Goal: Communication & Community: Ask a question

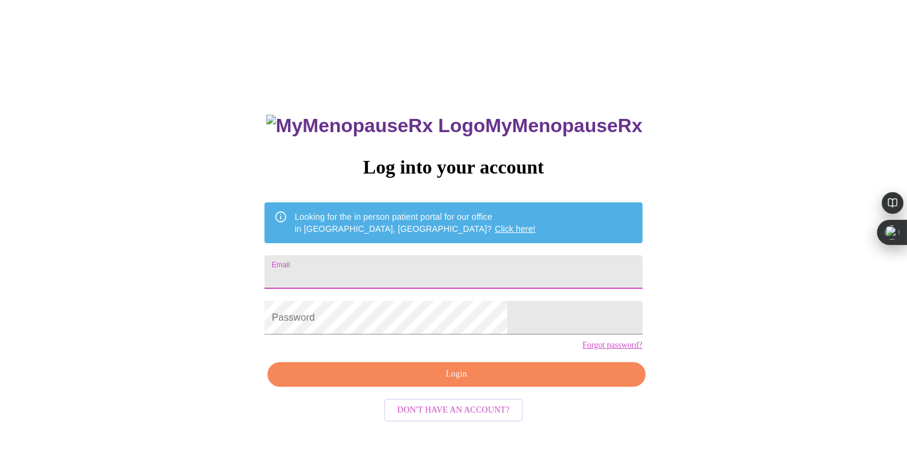
scroll to position [12, 0]
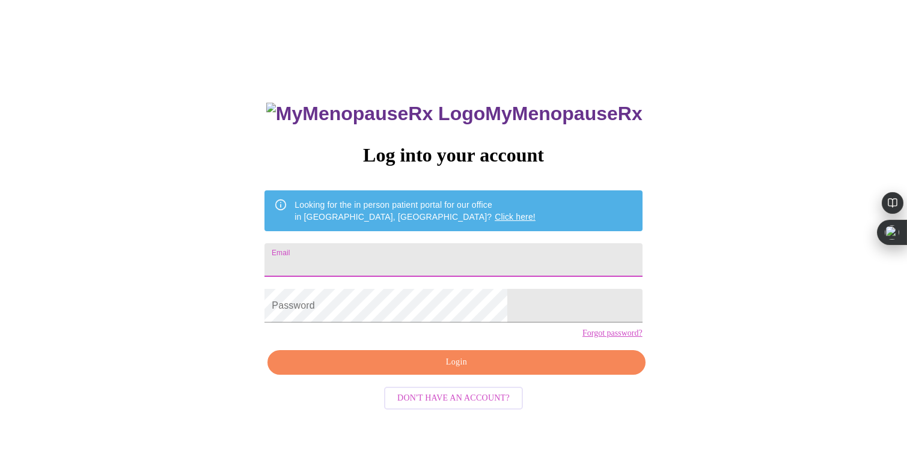
click at [403, 258] on input "Email" at bounding box center [454, 260] width 378 height 34
click at [447, 263] on input "Email" at bounding box center [454, 260] width 378 height 34
type input "[EMAIL_ADDRESS][DOMAIN_NAME]"
click at [439, 370] on span "Login" at bounding box center [456, 362] width 350 height 15
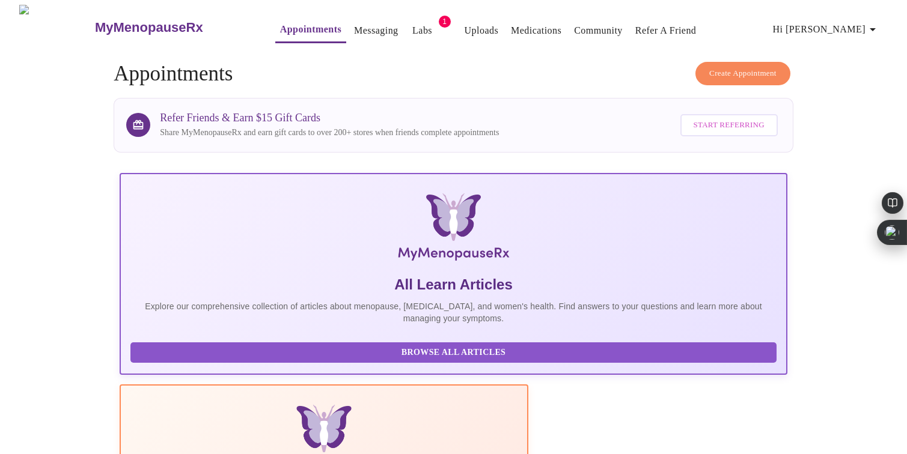
click at [391, 40] on div "MyMenopauseRx Appointments Messaging Labs 1 Uploads Medications Community Refer…" at bounding box center [454, 27] width 898 height 45
click at [412, 29] on link "Labs" at bounding box center [422, 30] width 20 height 17
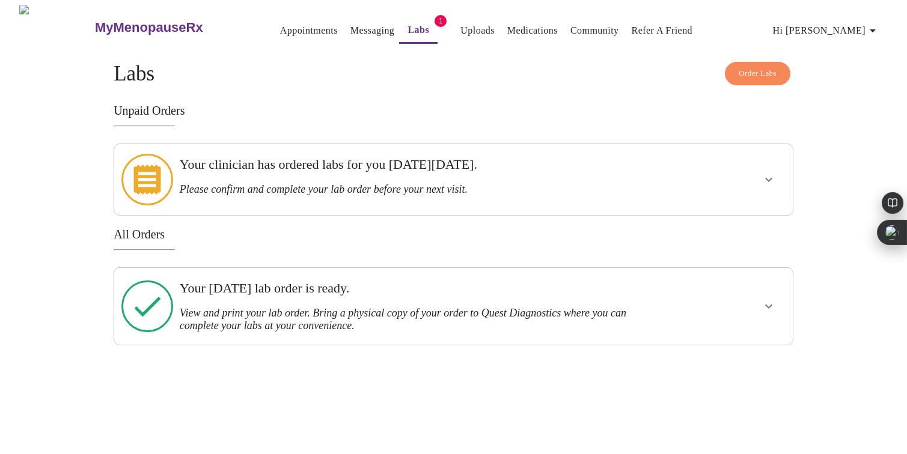
click at [634, 172] on h3 "Your clinician has ordered labs for you [DATE][DATE]." at bounding box center [421, 165] width 483 height 16
click at [772, 179] on icon "show more" at bounding box center [769, 180] width 14 height 14
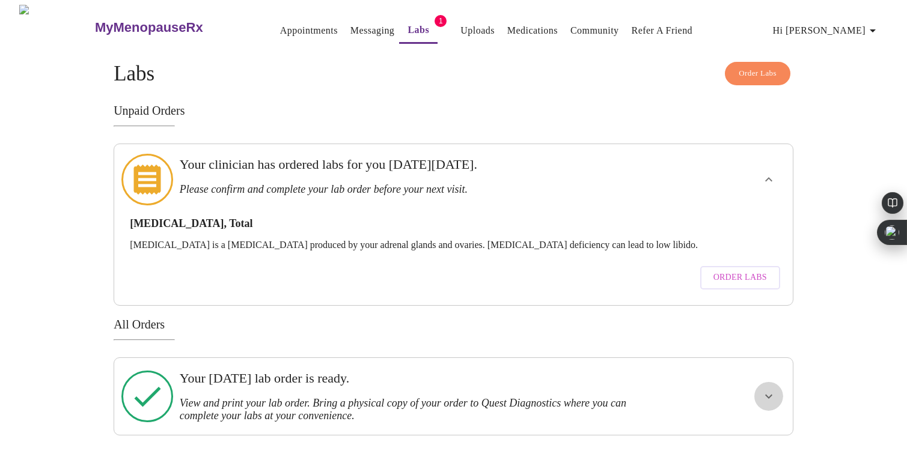
click at [767, 390] on icon "show more" at bounding box center [769, 397] width 14 height 14
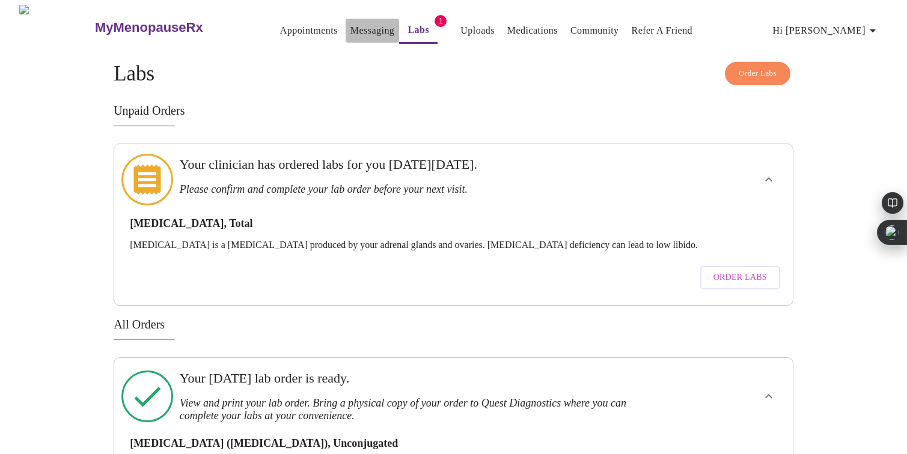
click at [353, 23] on link "Messaging" at bounding box center [372, 30] width 44 height 17
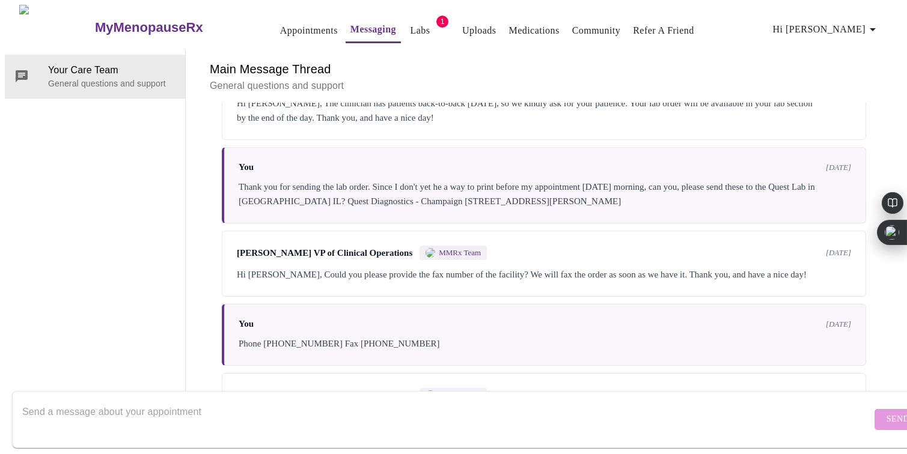
scroll to position [1362, 0]
